Goal: Task Accomplishment & Management: Use online tool/utility

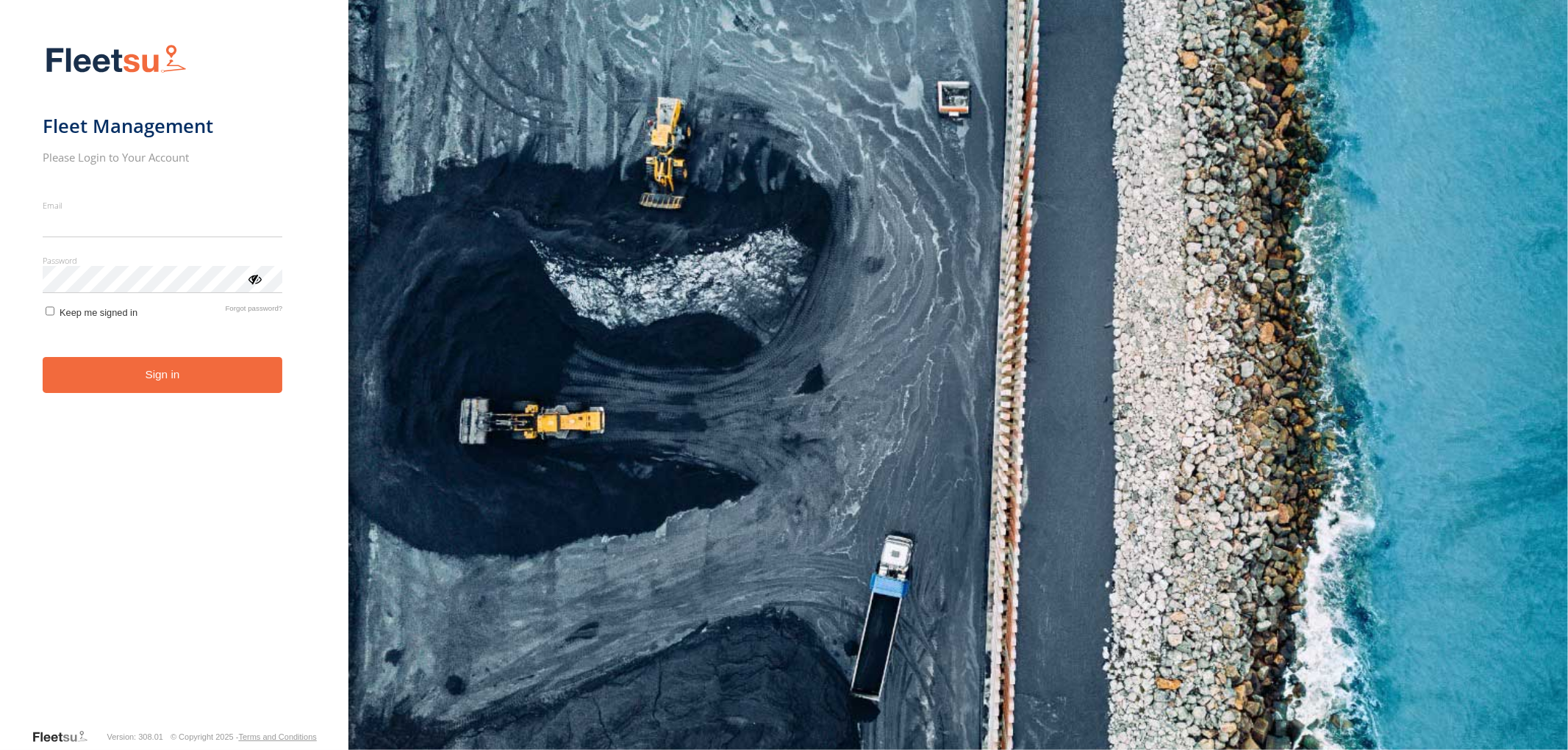
type input "**********"
click at [169, 393] on button "Sign in" at bounding box center [163, 375] width 240 height 36
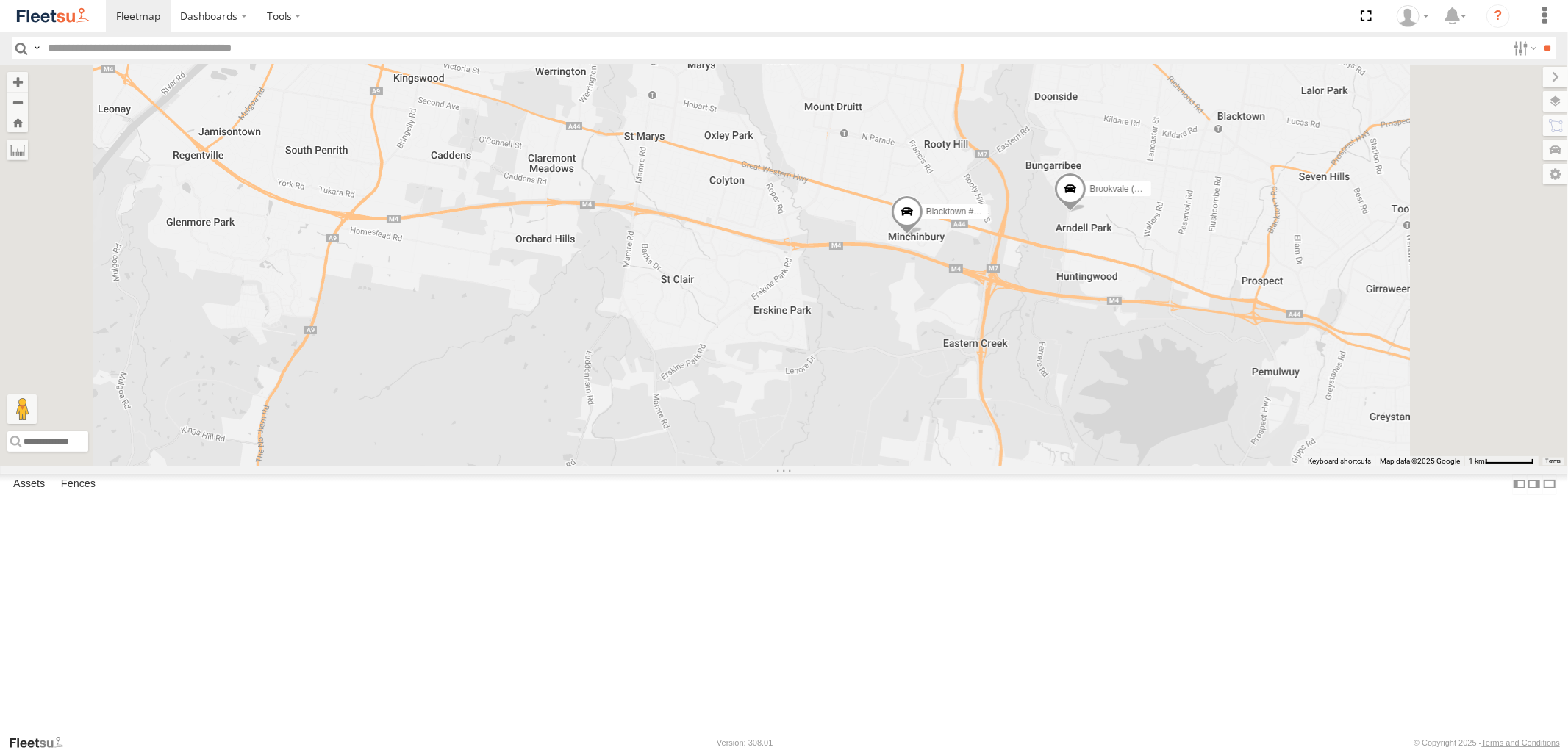
click at [923, 236] on span at bounding box center [907, 215] width 33 height 39
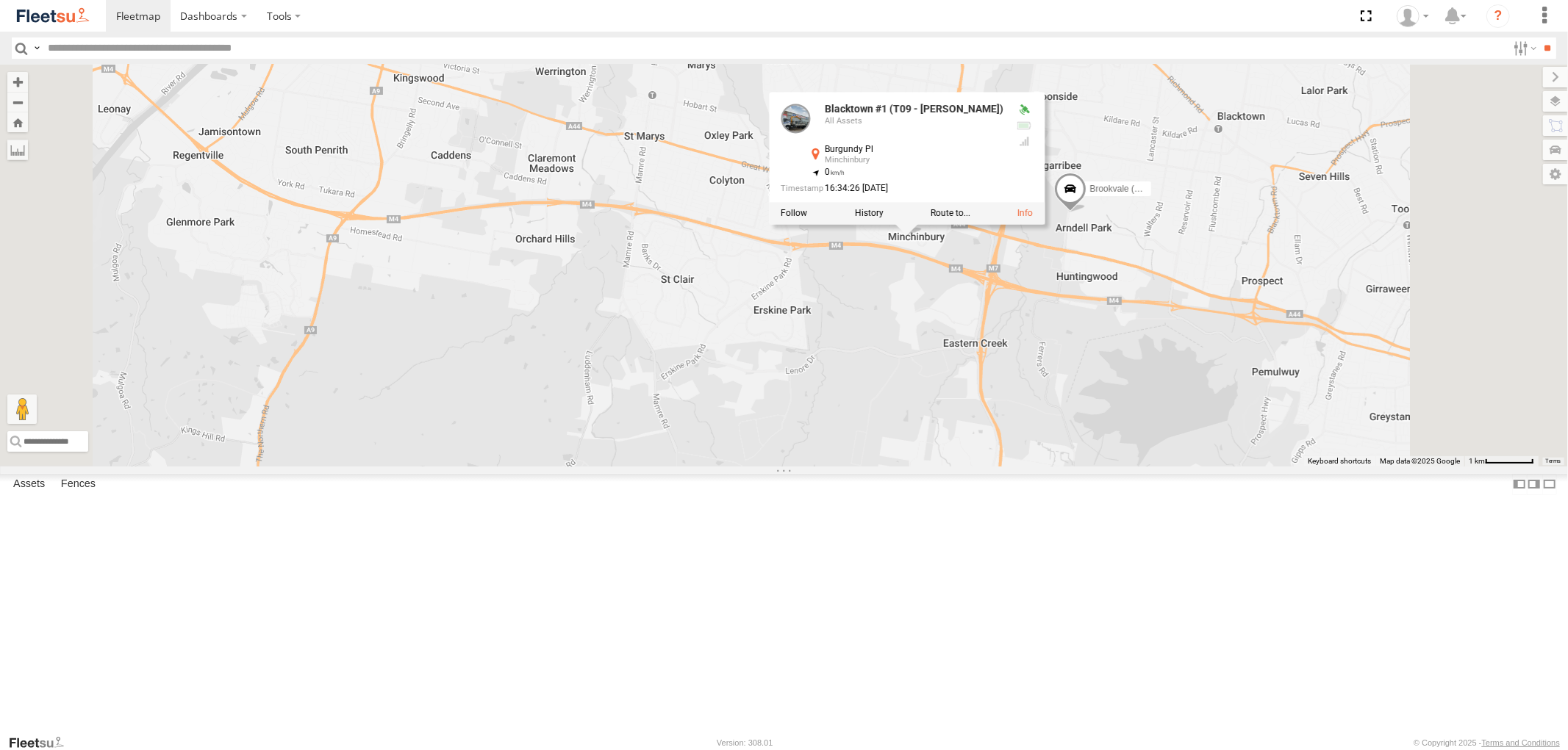
click at [1086, 213] on span at bounding box center [1070, 192] width 33 height 39
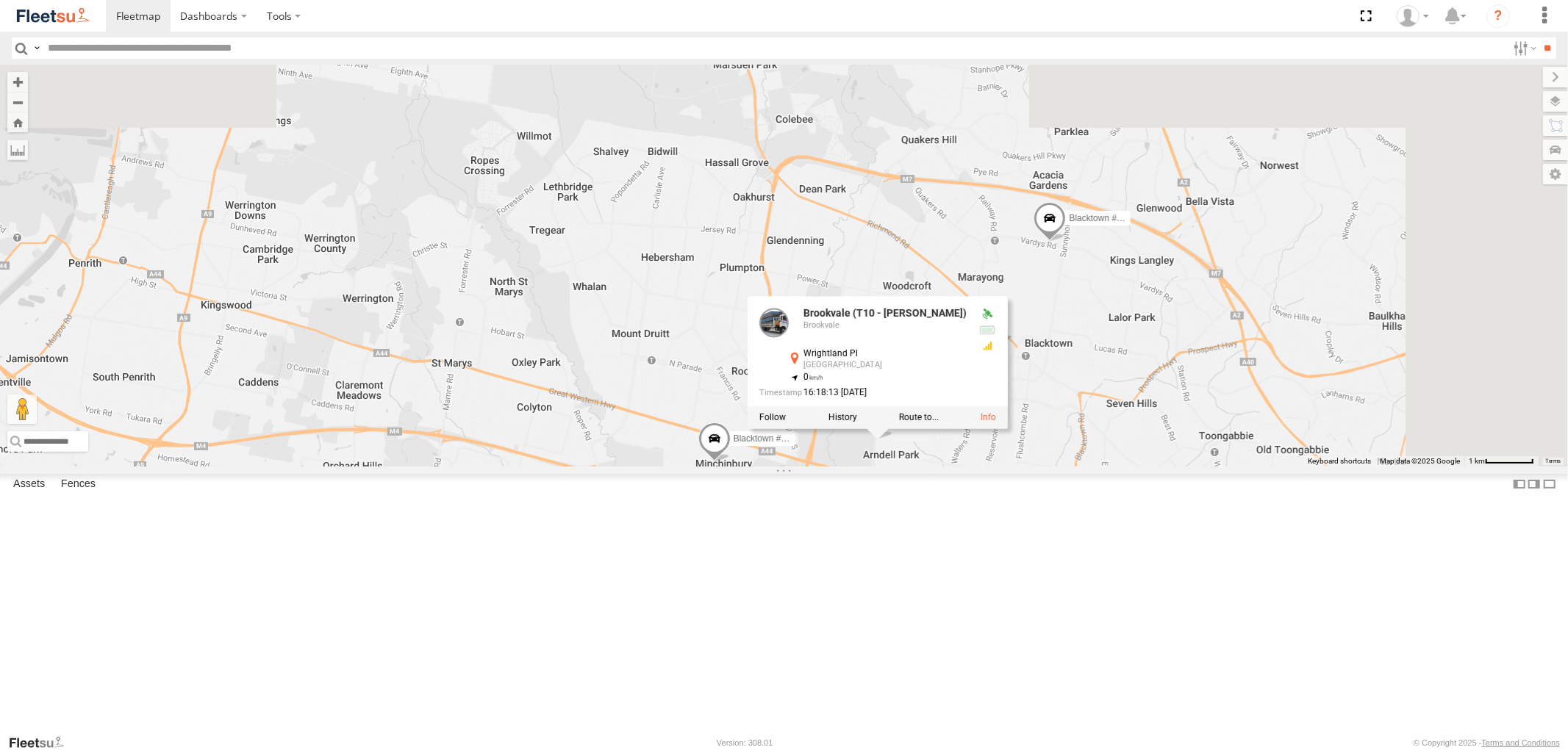
drag, startPoint x: 1291, startPoint y: 410, endPoint x: 1098, endPoint y: 639, distance: 299.5
click at [1098, 466] on div "Rural (T08 - [PERSON_NAME]) Blacktown #2 (T05 - [PERSON_NAME]) Revesby (T07 - […" at bounding box center [784, 265] width 1568 height 401
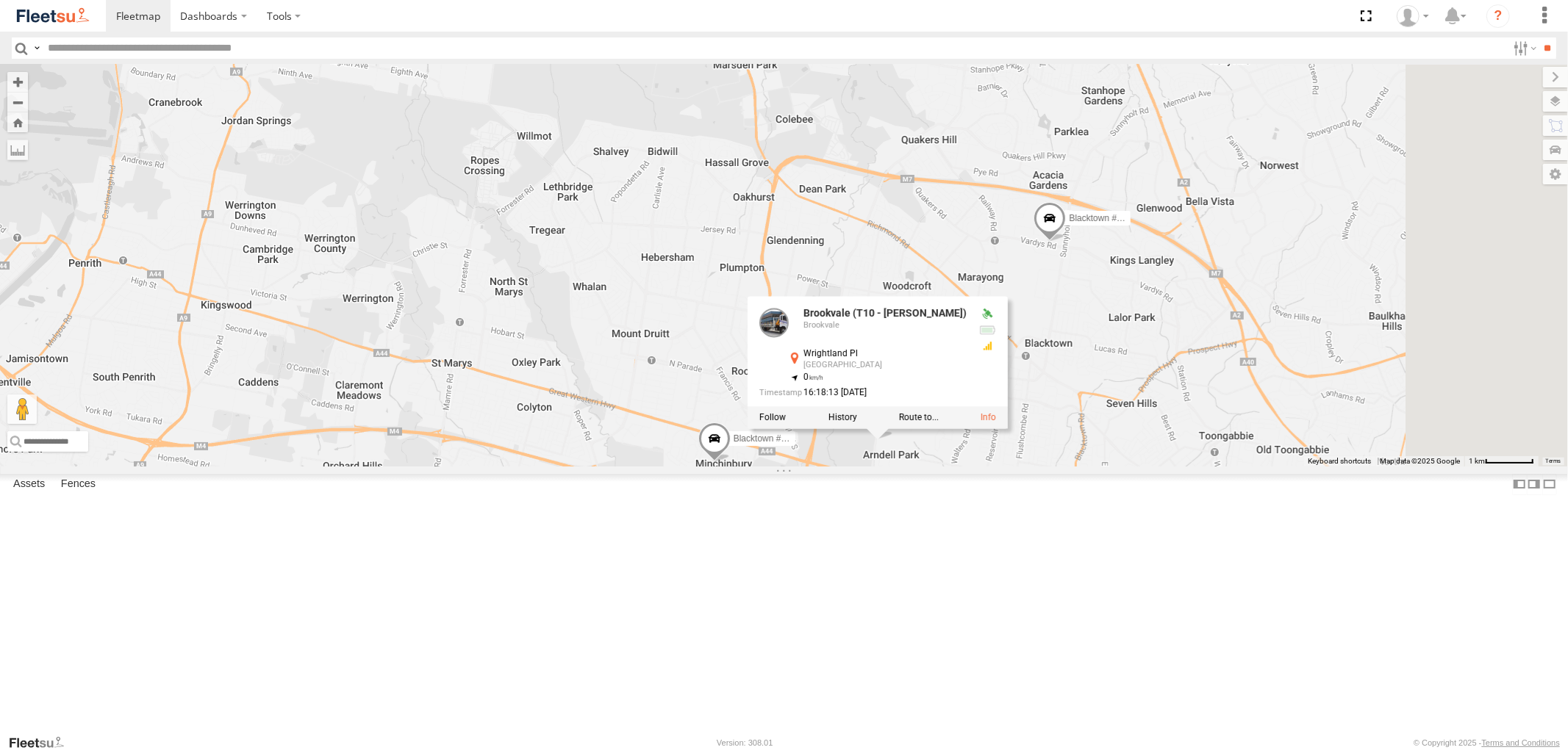
drag, startPoint x: 1241, startPoint y: 426, endPoint x: 1241, endPoint y: 441, distance: 15.0
click at [1241, 430] on div "Rural (T08 - [PERSON_NAME]) Blacktown #2 (T05 - [PERSON_NAME]) Revesby (T07 - […" at bounding box center [784, 265] width 1568 height 401
click at [1298, 447] on div "Rural (T08 - [PERSON_NAME]) Blacktown #2 (T05 - [PERSON_NAME]) Revesby (T07 - […" at bounding box center [784, 265] width 1568 height 401
